Goal: Information Seeking & Learning: Learn about a topic

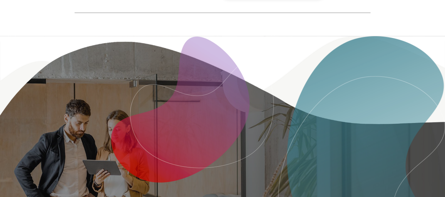
scroll to position [985, 0]
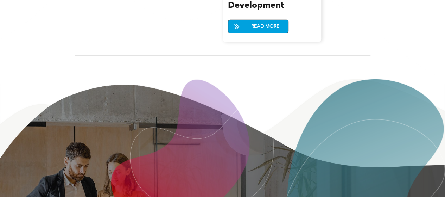
click at [272, 20] on span "READ MORE" at bounding box center [265, 26] width 33 height 13
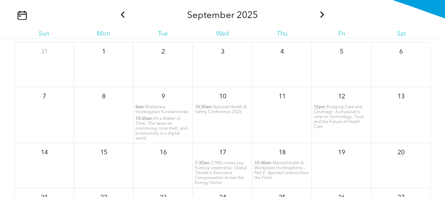
scroll to position [774, 0]
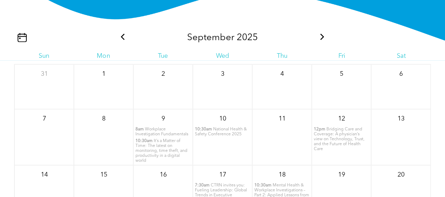
click at [322, 38] on icon at bounding box center [322, 37] width 4 height 6
